Goal: Register for event/course

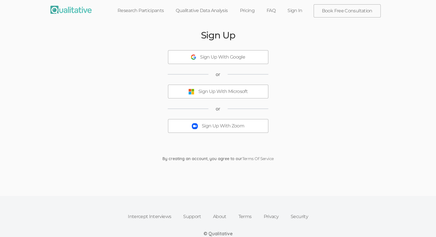
click at [211, 117] on div "Sign Up Sign Up With Google or Sign Up With Microsoft or Sign Up With Zoom By c…" at bounding box center [218, 95] width 344 height 143
click at [213, 125] on div "Sign Up With Zoom" at bounding box center [223, 126] width 42 height 7
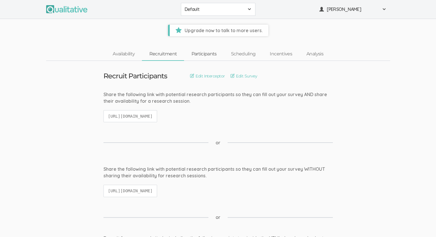
click at [195, 55] on link "Participants" at bounding box center [204, 54] width 40 height 12
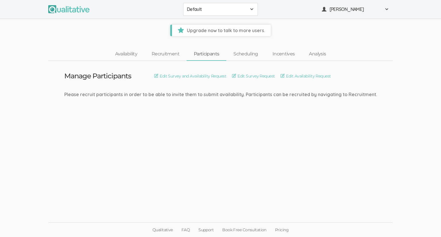
click at [220, 7] on span "Default" at bounding box center [217, 9] width 60 height 7
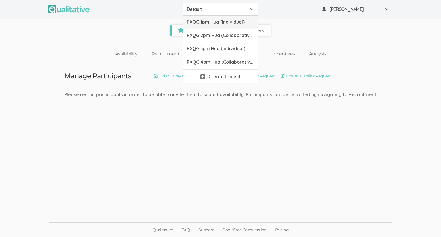
click at [212, 21] on span "PXQG 1pm Hua (Individual)" at bounding box center [220, 22] width 67 height 7
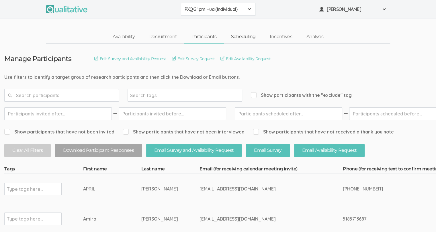
click at [238, 38] on link "Scheduling" at bounding box center [243, 37] width 39 height 12
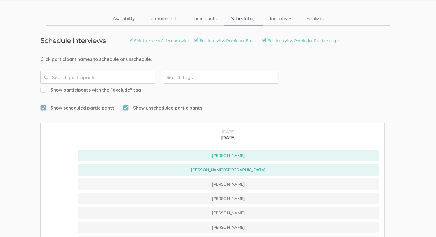
scroll to position [21, 0]
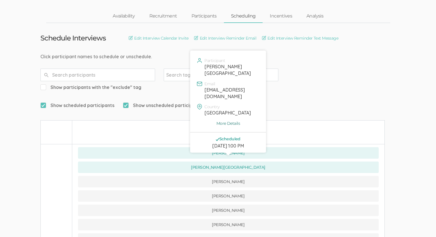
click at [229, 120] on link "More Details" at bounding box center [227, 123] width 67 height 6
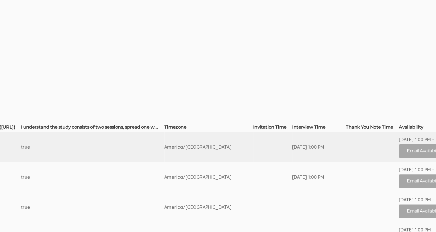
scroll to position [45, 864]
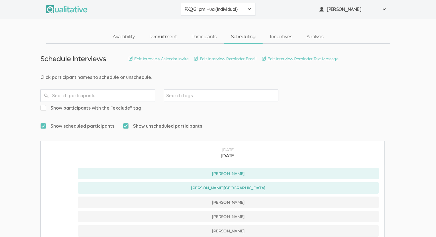
click at [155, 34] on link "Recruitment" at bounding box center [163, 37] width 42 height 12
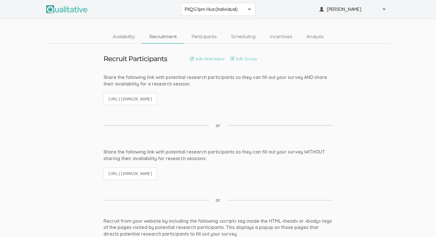
click at [148, 98] on code "[URL][DOMAIN_NAME]" at bounding box center [131, 99] width 54 height 12
copy ui-view "[URL][DOMAIN_NAME]"
click at [319, 93] on div "Share the following link with potential research participants so they can fill …" at bounding box center [218, 92] width 238 height 37
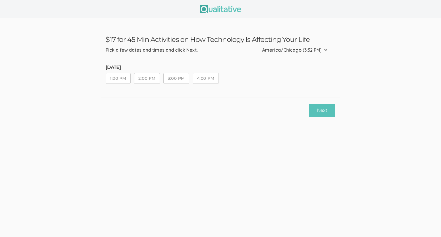
click at [119, 79] on button "1:00 PM" at bounding box center [118, 78] width 25 height 11
click at [312, 106] on button "Next" at bounding box center [322, 110] width 26 height 13
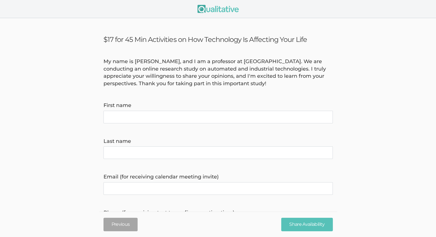
click at [221, 116] on name "First name" at bounding box center [218, 117] width 229 height 13
type name "Hua"
type name "[PERSON_NAME]"
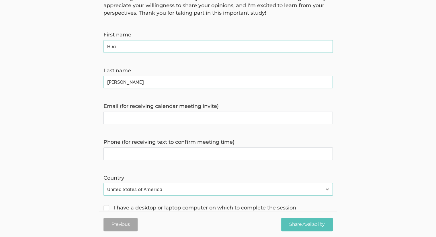
scroll to position [71, 0]
type invite\) "[EMAIL_ADDRESS][DOMAIN_NAME]"
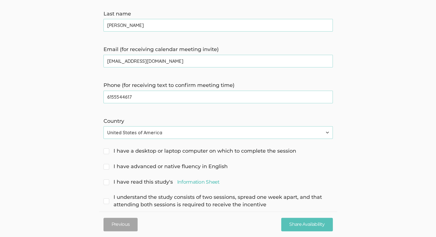
scroll to position [133, 0]
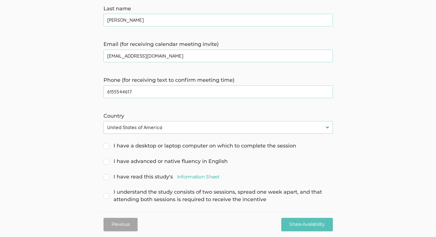
type time\) "6155544617"
click at [109, 143] on span "I have a desktop or laptop computer on which to complete the session" at bounding box center [200, 145] width 193 height 7
click at [107, 143] on input "I have a desktop or laptop computer on which to complete the session" at bounding box center [106, 145] width 4 height 4
checkbox input "true"
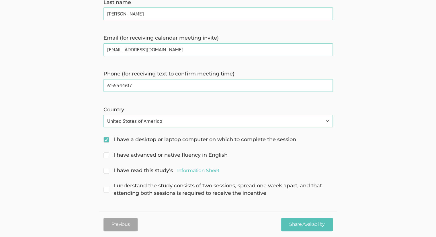
click at [109, 153] on span "I have advanced or native fluency in English" at bounding box center [166, 154] width 124 height 7
click at [107, 153] on input "I have advanced or native fluency in English" at bounding box center [106, 155] width 4 height 4
checkbox input "true"
click at [108, 169] on span "I have read this study's Information Sheet" at bounding box center [162, 170] width 116 height 7
click at [107, 169] on input "I have read this study's Information Sheet" at bounding box center [106, 170] width 4 height 4
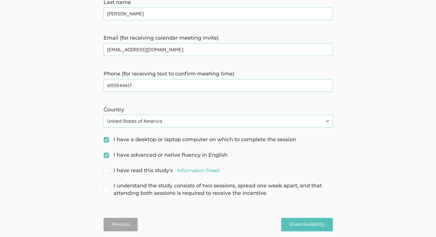
checkbox input "true"
click at [108, 185] on span "I understand the study consists of two sessions, spread one week apart, and tha…" at bounding box center [218, 189] width 229 height 15
click at [107, 185] on input "I understand the study consists of two sessions, spread one week apart, and tha…" at bounding box center [106, 185] width 4 height 4
checkbox input "true"
click at [301, 222] on input "Share Availability" at bounding box center [306, 224] width 51 height 13
